Goal: Complete application form

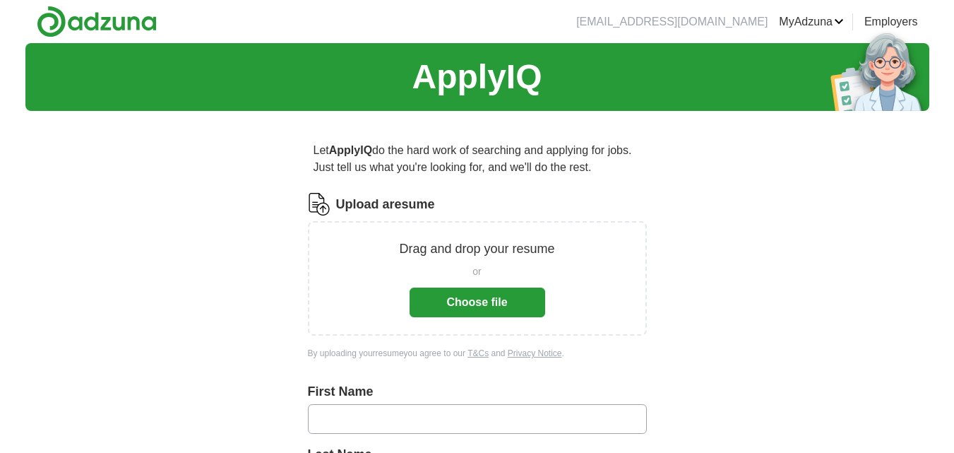
click at [461, 298] on button "Choose file" at bounding box center [478, 302] width 136 height 30
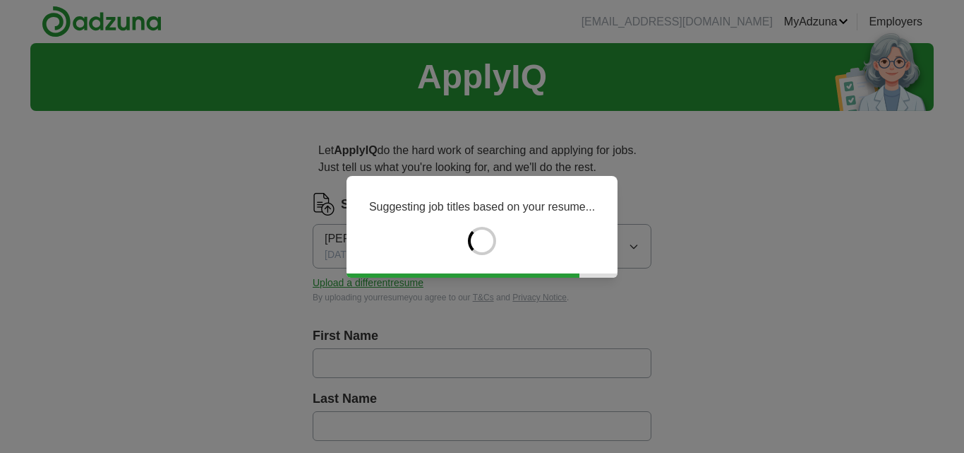
type input "*****"
type input "******"
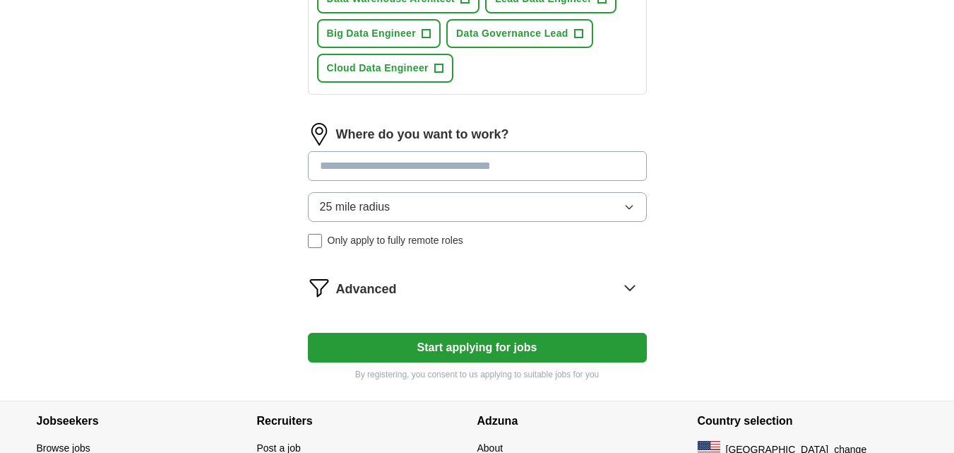
scroll to position [706, 0]
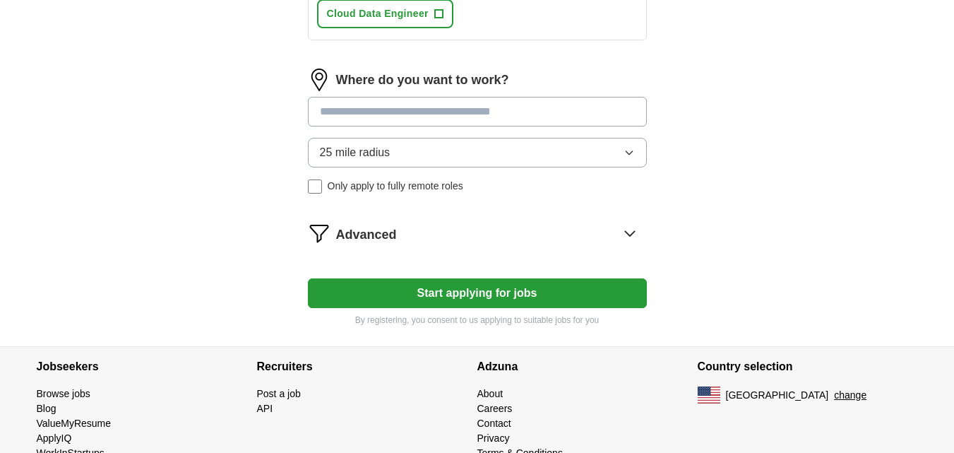
click at [405, 306] on button "Start applying for jobs" at bounding box center [477, 293] width 339 height 30
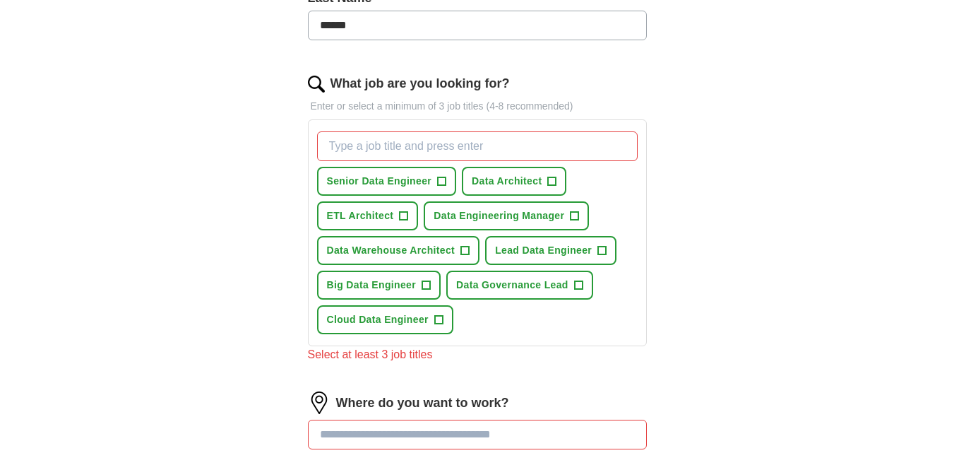
scroll to position [494, 0]
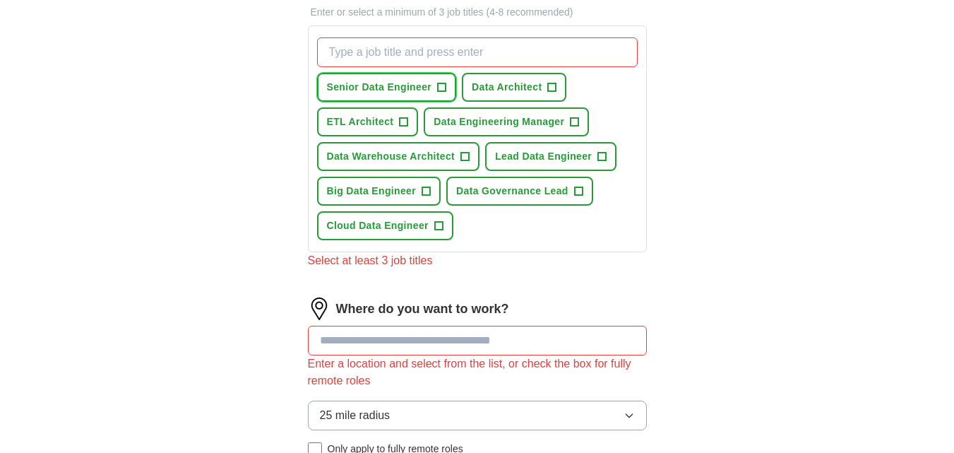
click at [365, 86] on span "Senior Data Engineer" at bounding box center [379, 87] width 105 height 15
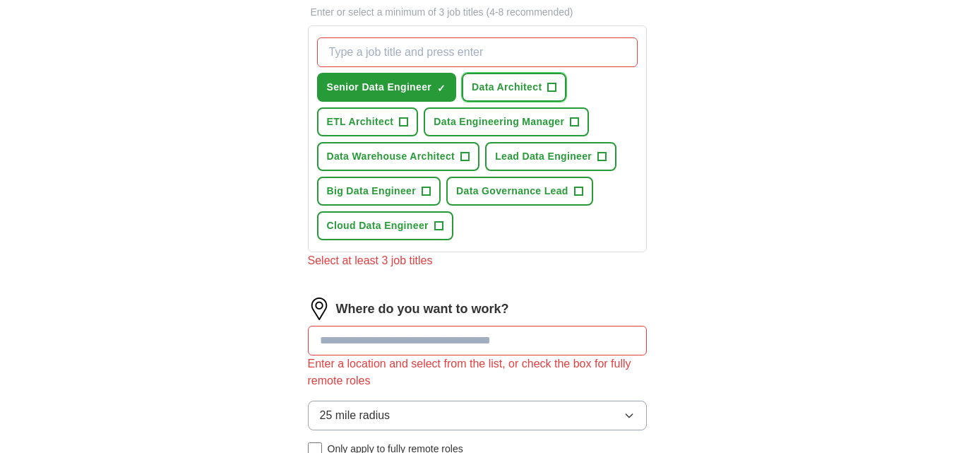
click at [505, 86] on span "Data Architect" at bounding box center [507, 87] width 70 height 15
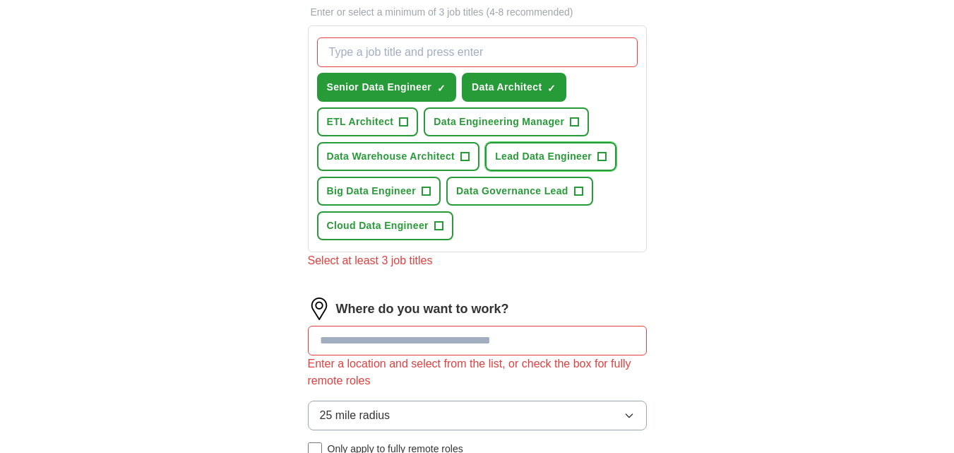
click at [526, 160] on span "Lead Data Engineer" at bounding box center [543, 156] width 97 height 15
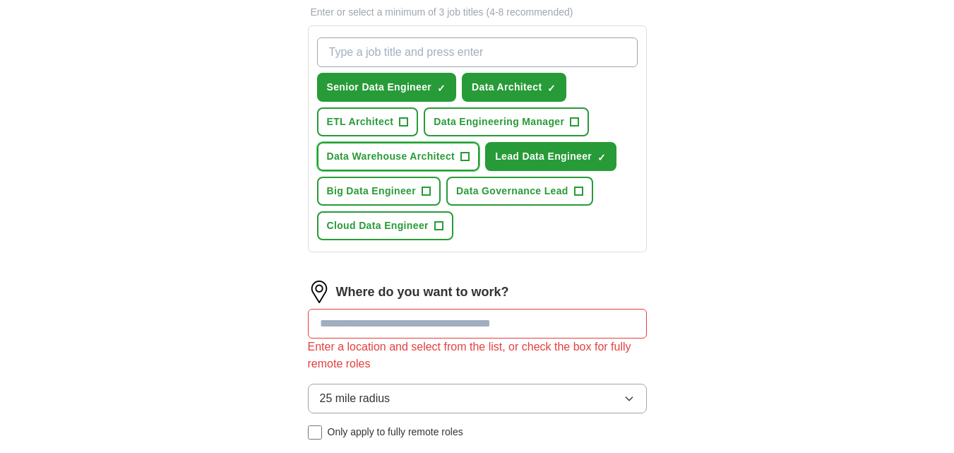
click at [353, 155] on span "Data Warehouse Architect" at bounding box center [391, 156] width 129 height 15
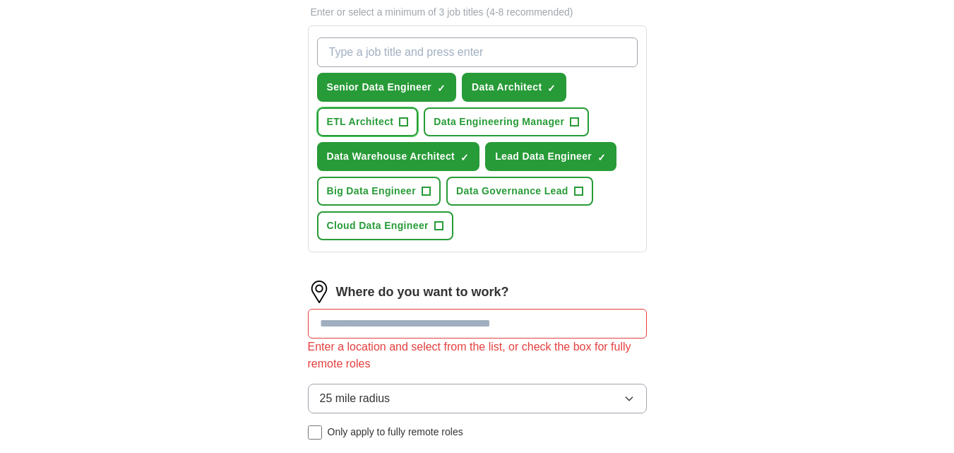
click at [355, 126] on span "ETL Architect" at bounding box center [360, 121] width 67 height 15
click at [355, 181] on button "Big Data Engineer +" at bounding box center [379, 191] width 124 height 29
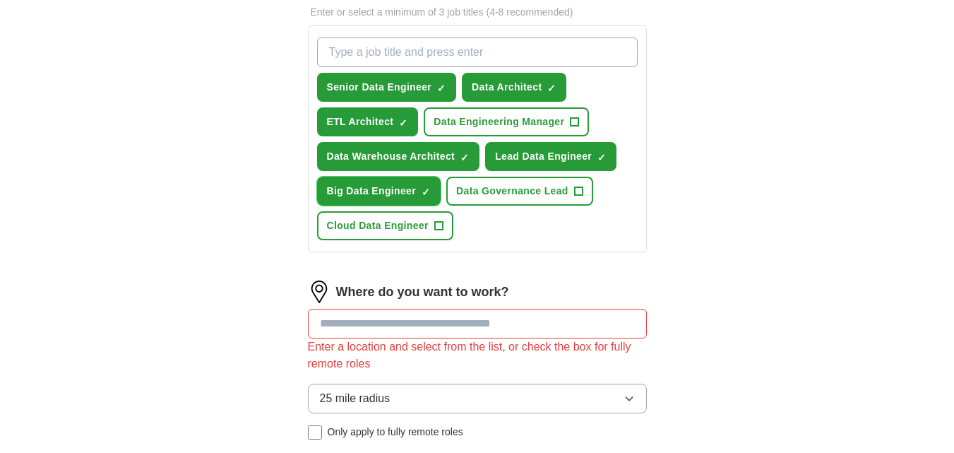
scroll to position [565, 0]
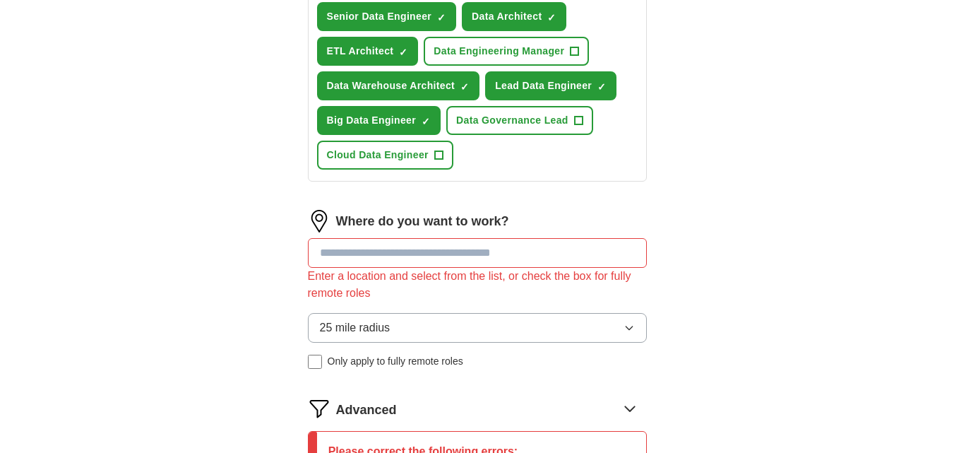
click at [382, 249] on input at bounding box center [477, 253] width 339 height 30
click at [371, 257] on input at bounding box center [477, 253] width 339 height 30
type input "*"
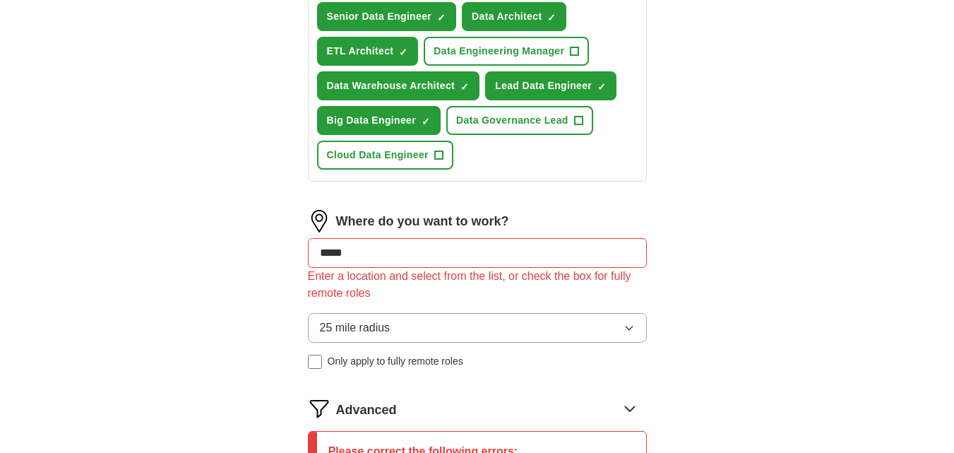
type input "******"
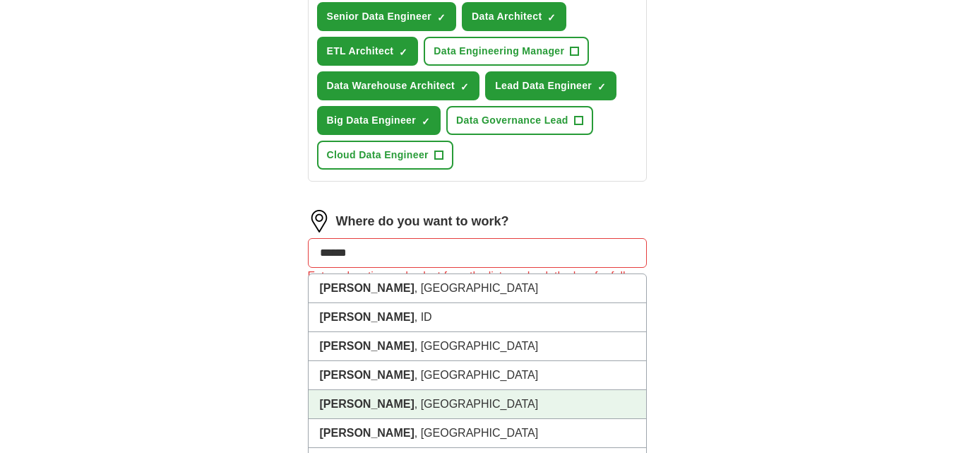
scroll to position [635, 0]
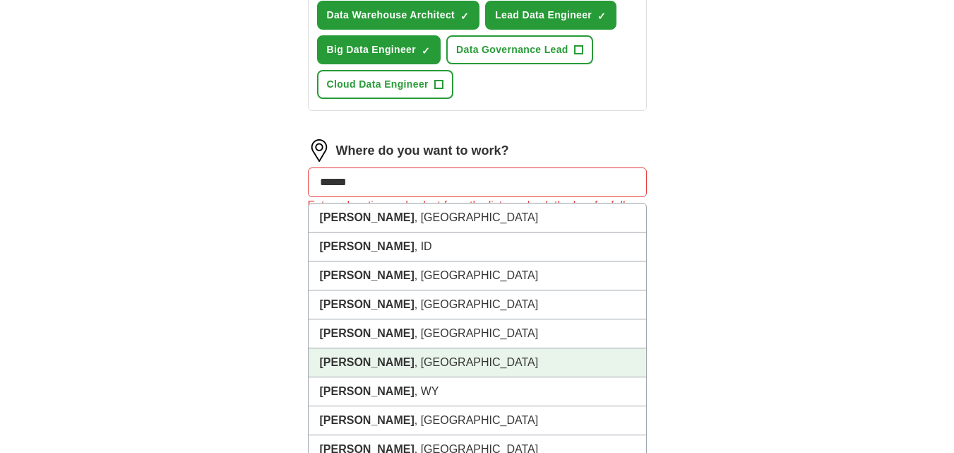
click at [404, 369] on li "Wilson , [GEOGRAPHIC_DATA]" at bounding box center [478, 362] width 338 height 29
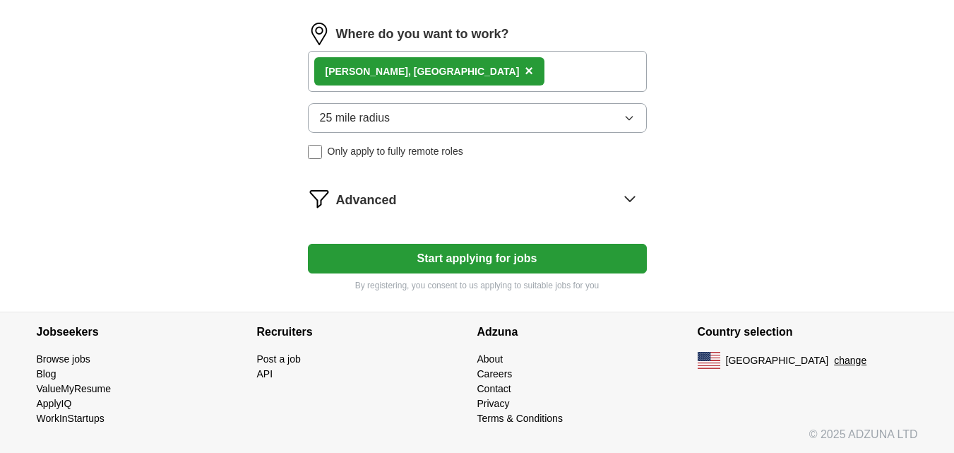
scroll to position [753, 0]
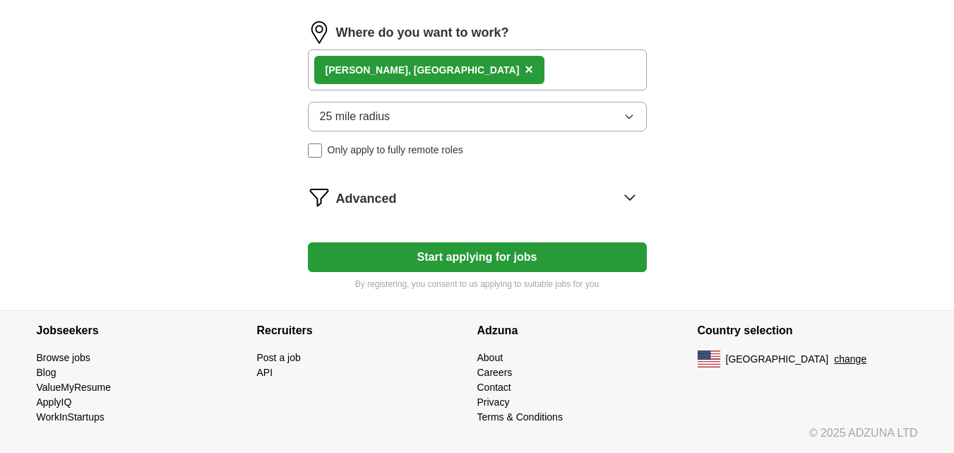
click at [381, 249] on button "Start applying for jobs" at bounding box center [477, 257] width 339 height 30
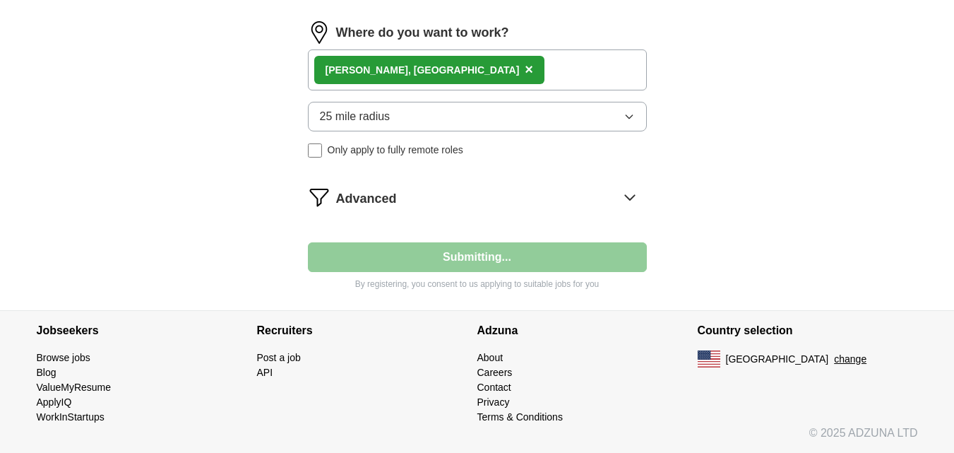
select select "**"
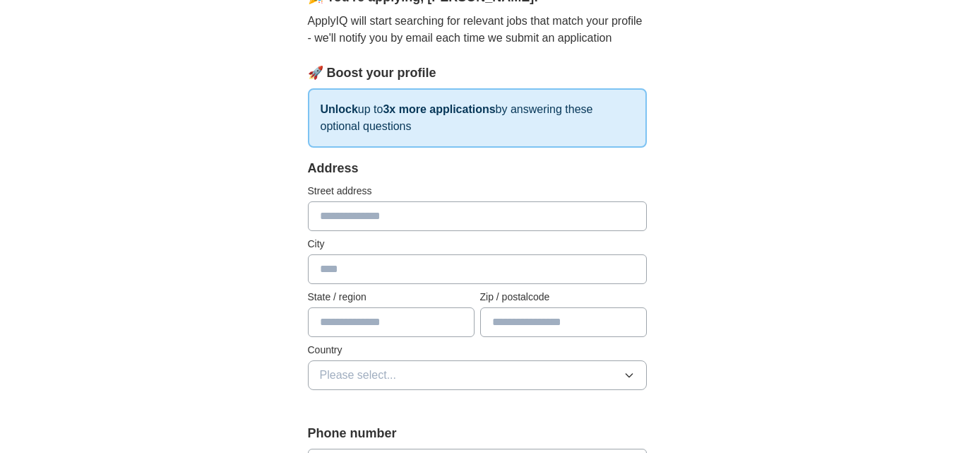
scroll to position [212, 0]
